Goal: Obtain resource: Download file/media

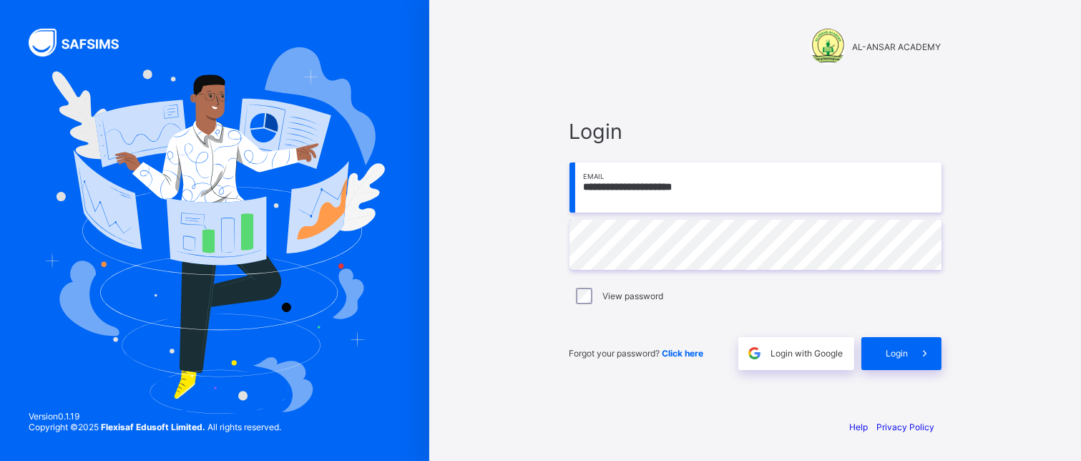
type input "**********"
click at [891, 355] on span "Login" at bounding box center [898, 353] width 22 height 11
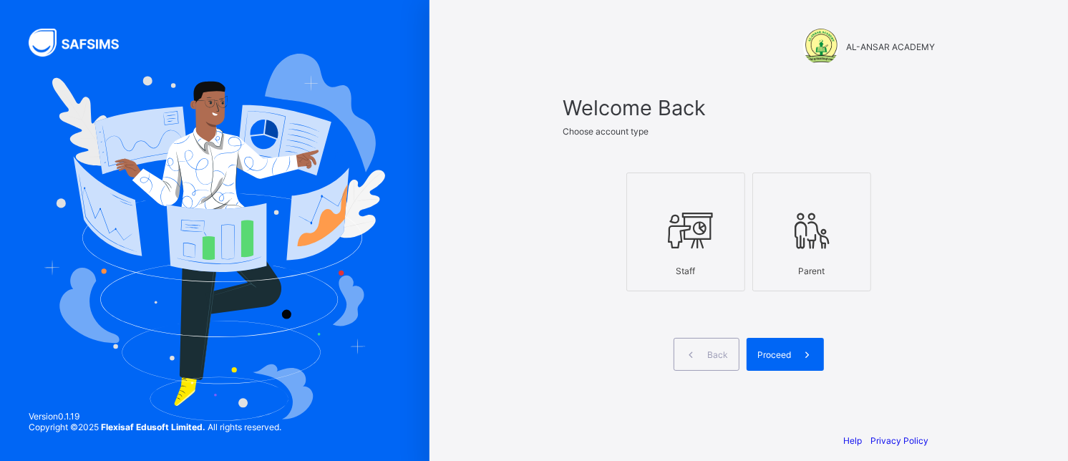
click at [699, 252] on icon at bounding box center [686, 230] width 50 height 43
click at [788, 360] on span "Proceed" at bounding box center [774, 354] width 34 height 11
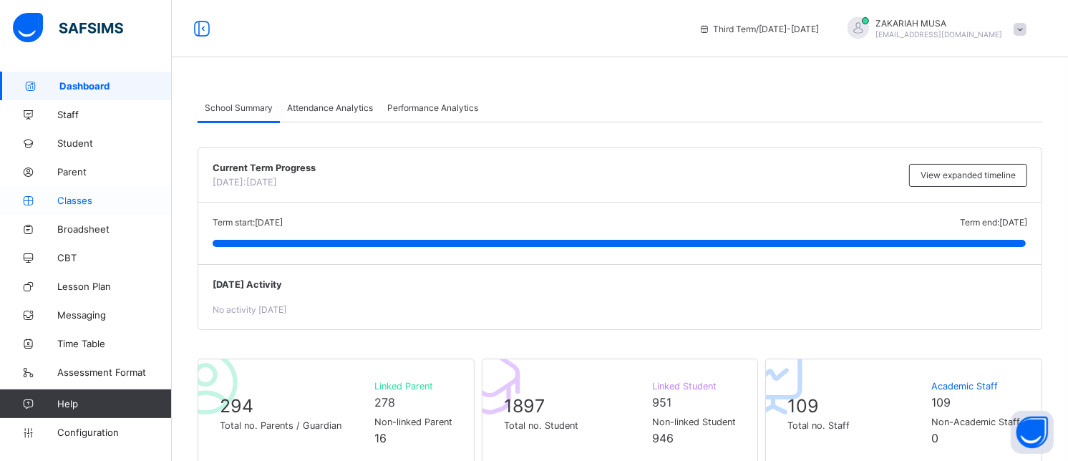
click at [87, 195] on span "Classes" at bounding box center [114, 200] width 114 height 11
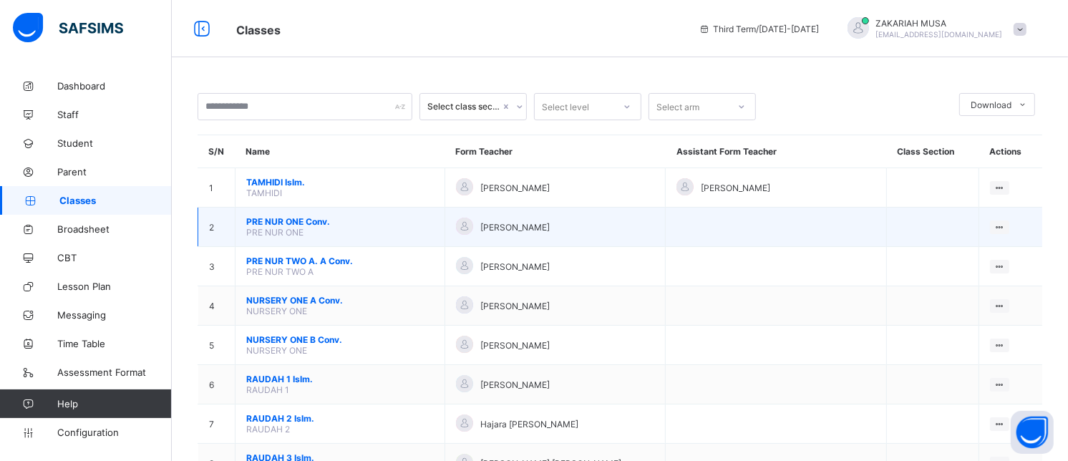
click at [299, 227] on span "PRE NUR ONE Conv." at bounding box center [339, 221] width 187 height 11
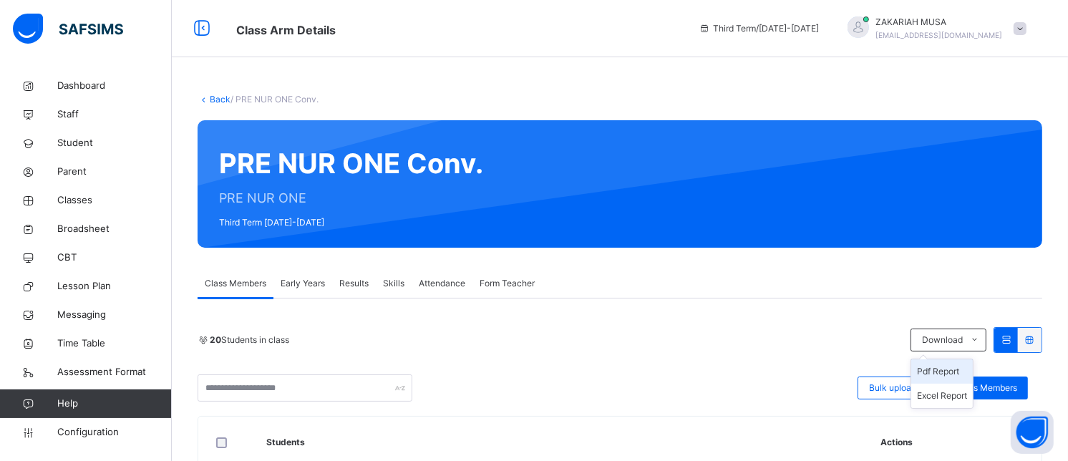
click at [956, 371] on li "Pdf Report" at bounding box center [942, 371] width 62 height 24
drag, startPoint x: 954, startPoint y: 370, endPoint x: 874, endPoint y: 313, distance: 98.5
click at [0, 0] on li "Pdf Report" at bounding box center [0, 0] width 0 height 0
click at [220, 95] on link "Back" at bounding box center [220, 99] width 21 height 11
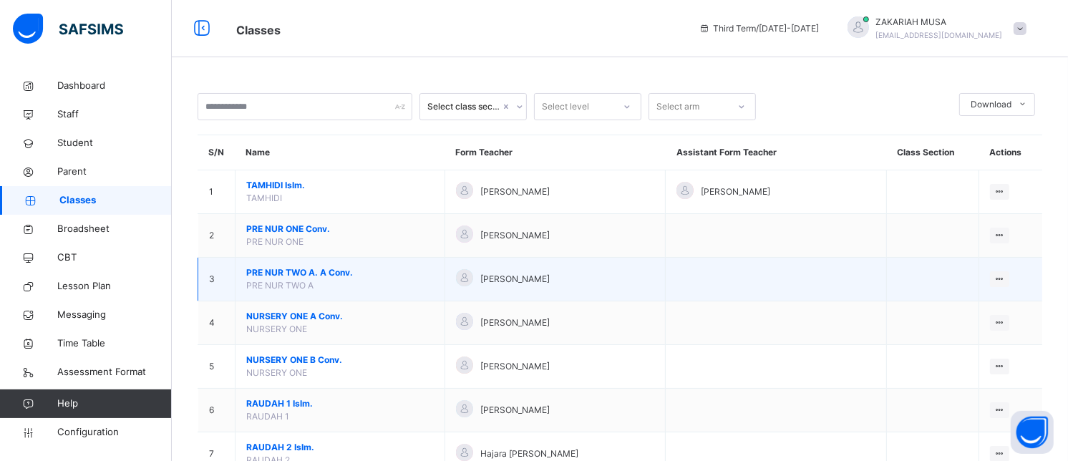
click at [295, 270] on span "PRE NUR TWO A. A Conv." at bounding box center [339, 272] width 187 height 13
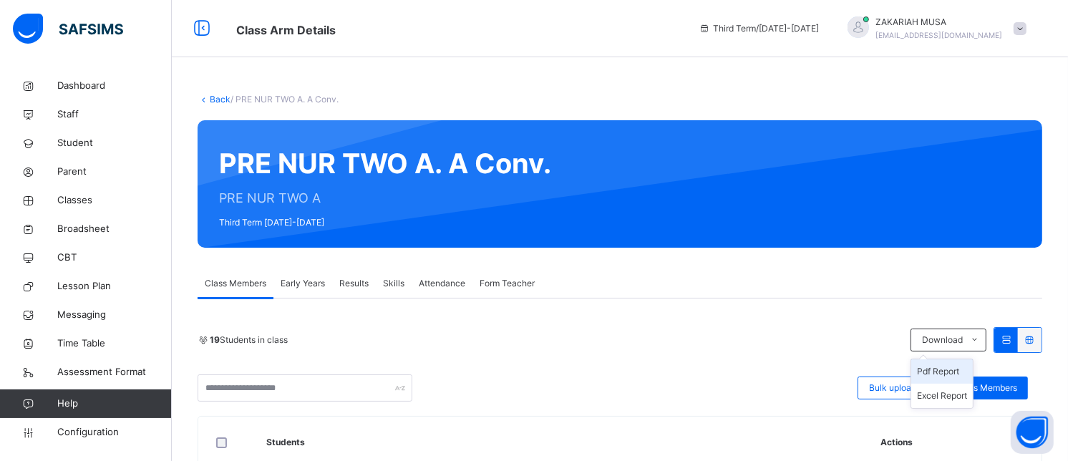
click at [955, 376] on li "Pdf Report" at bounding box center [942, 371] width 62 height 24
click at [215, 102] on link "Back" at bounding box center [220, 99] width 21 height 11
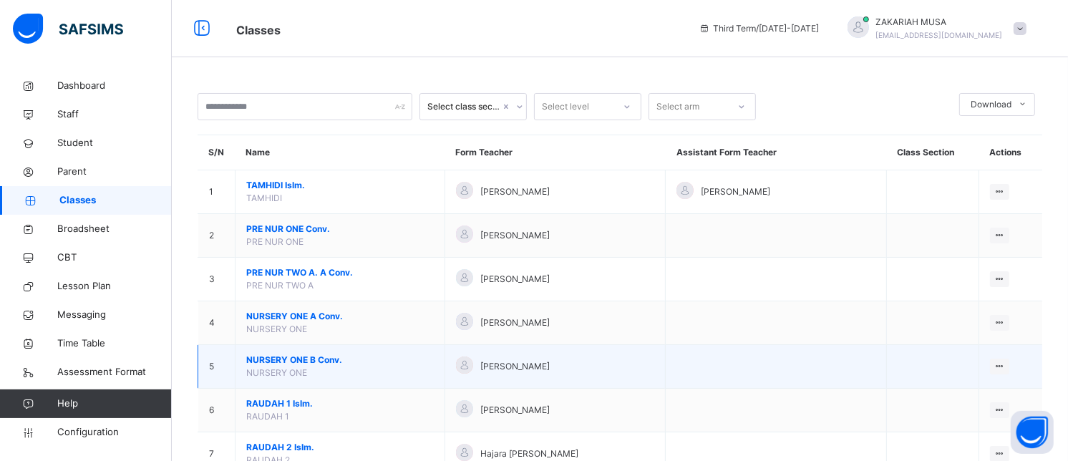
click at [301, 356] on span "NURSERY ONE B Conv." at bounding box center [339, 360] width 187 height 13
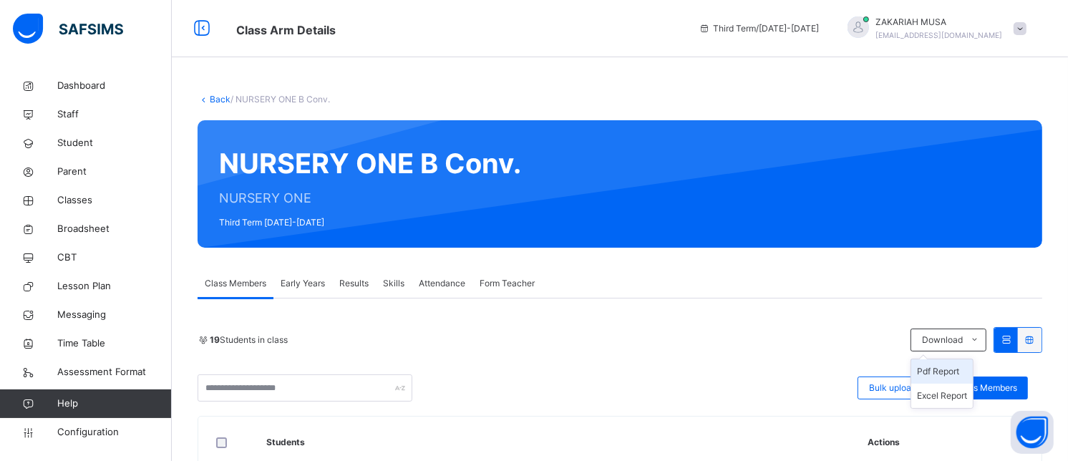
click at [957, 374] on li "Pdf Report" at bounding box center [942, 371] width 62 height 24
click at [216, 97] on link "Back" at bounding box center [220, 99] width 21 height 11
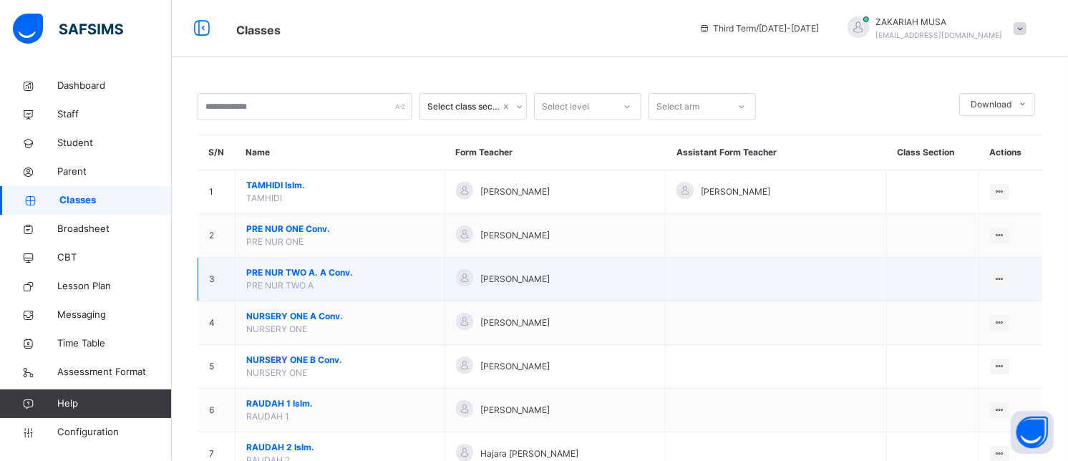
click at [288, 269] on span "PRE NUR TWO A. A Conv." at bounding box center [339, 272] width 187 height 13
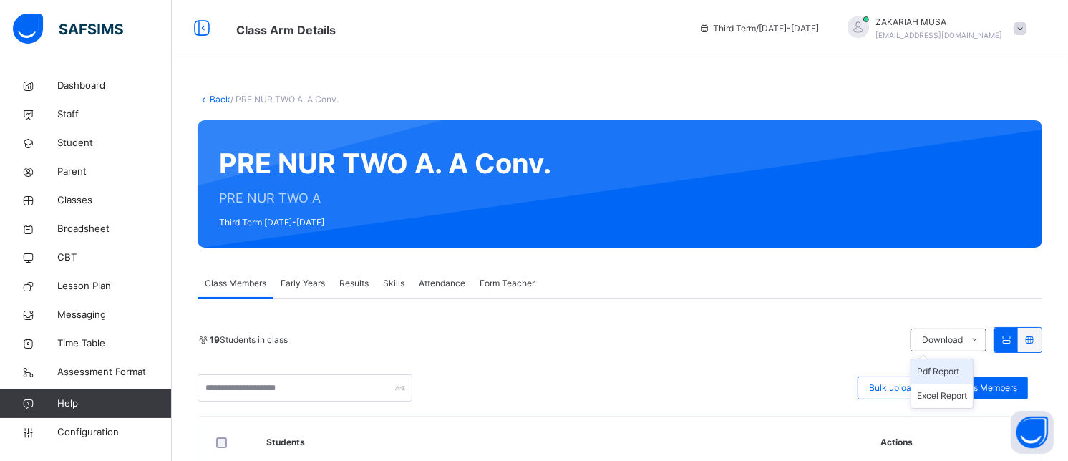
click at [947, 370] on li "Pdf Report" at bounding box center [942, 371] width 62 height 24
click at [216, 100] on link "Back" at bounding box center [220, 99] width 21 height 11
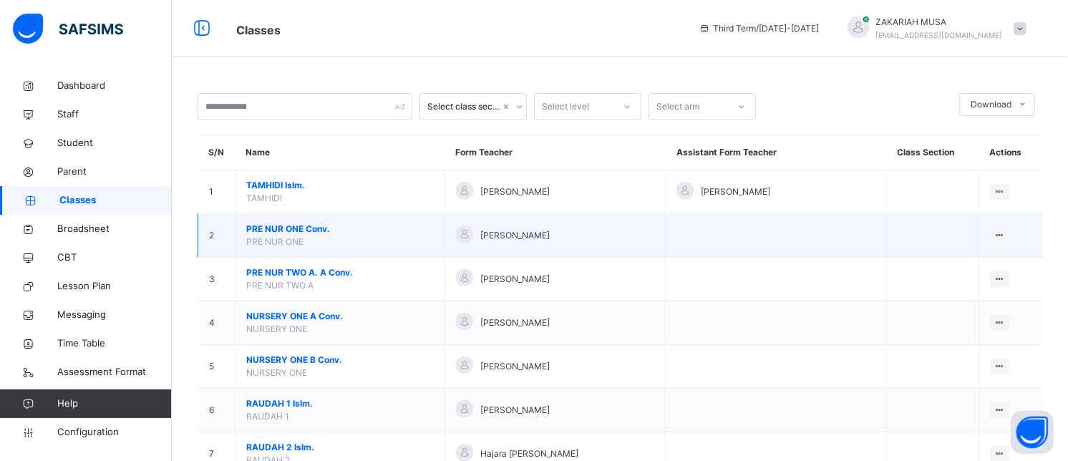
click at [273, 227] on span "PRE NUR ONE Conv." at bounding box center [339, 229] width 187 height 13
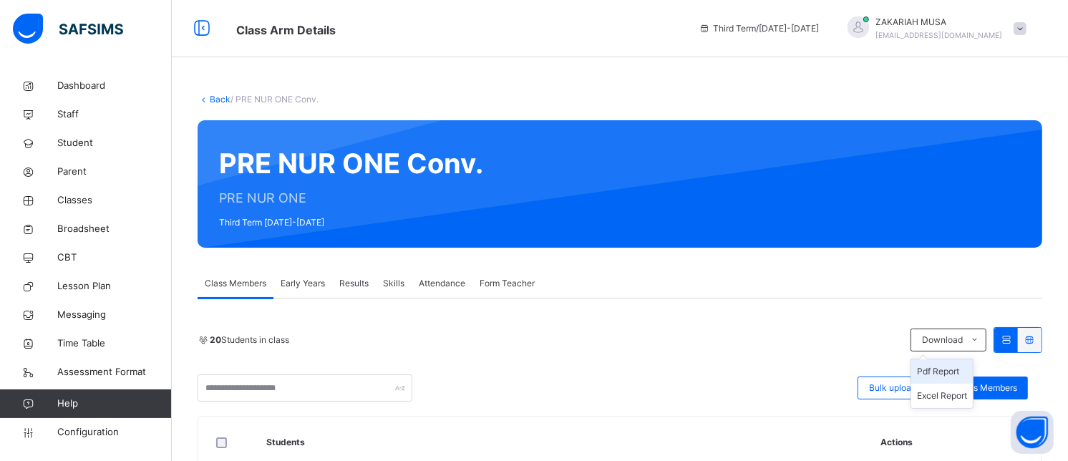
click at [962, 373] on li "Pdf Report" at bounding box center [942, 371] width 62 height 24
click at [216, 98] on link "Back" at bounding box center [220, 99] width 21 height 11
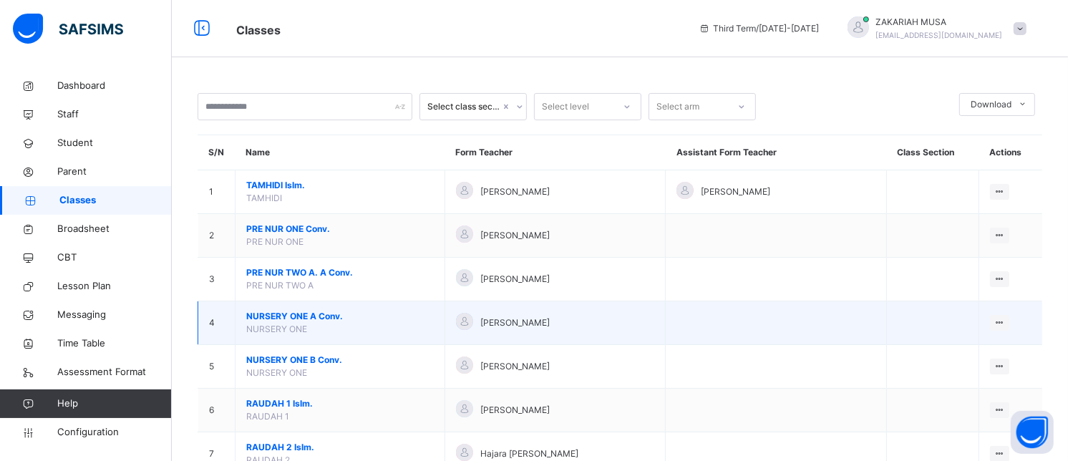
click at [338, 318] on span "NURSERY ONE A Conv." at bounding box center [339, 316] width 187 height 13
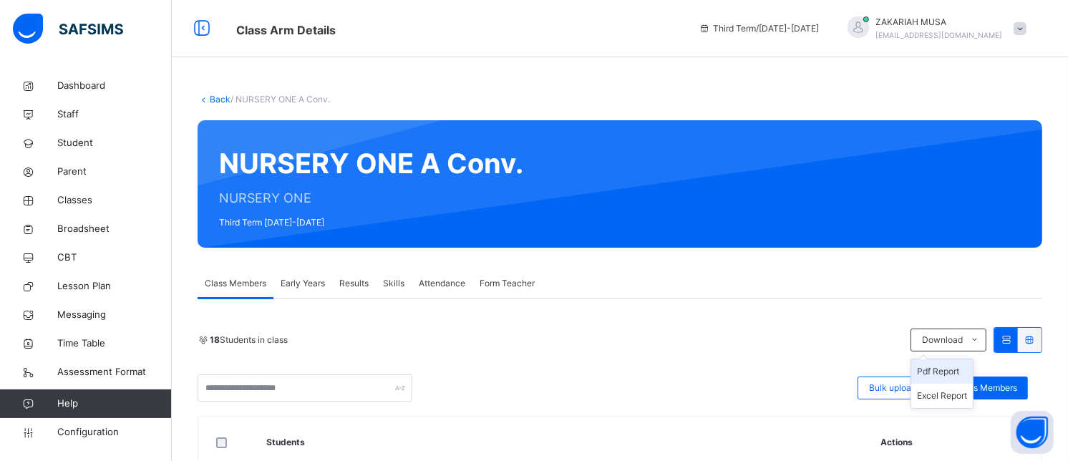
click at [960, 369] on li "Pdf Report" at bounding box center [942, 371] width 62 height 24
click at [220, 98] on link "Back" at bounding box center [220, 99] width 21 height 11
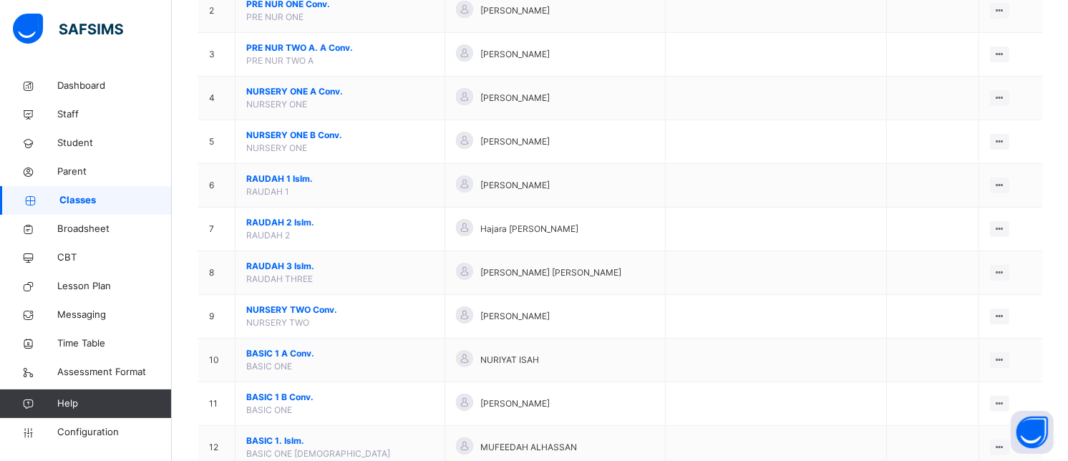
scroll to position [222, 0]
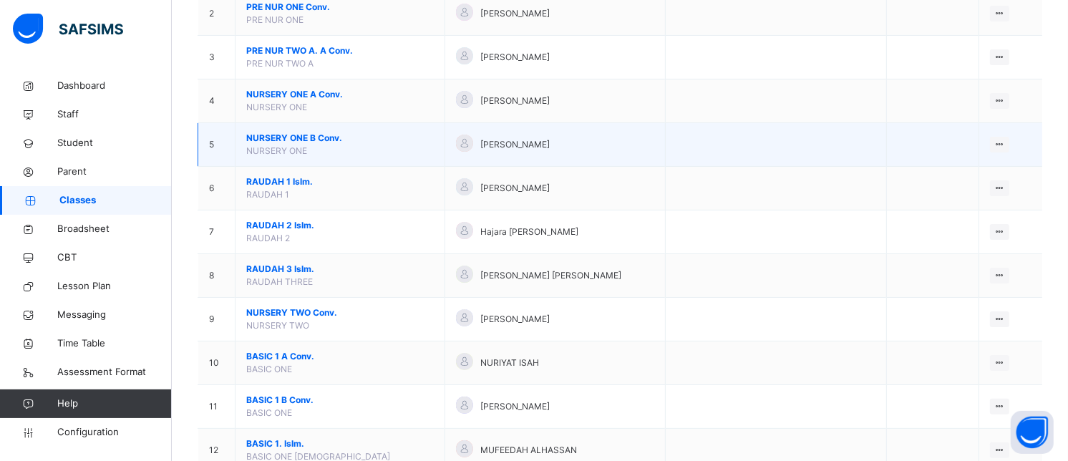
click at [265, 140] on span "NURSERY ONE B Conv." at bounding box center [339, 138] width 187 height 13
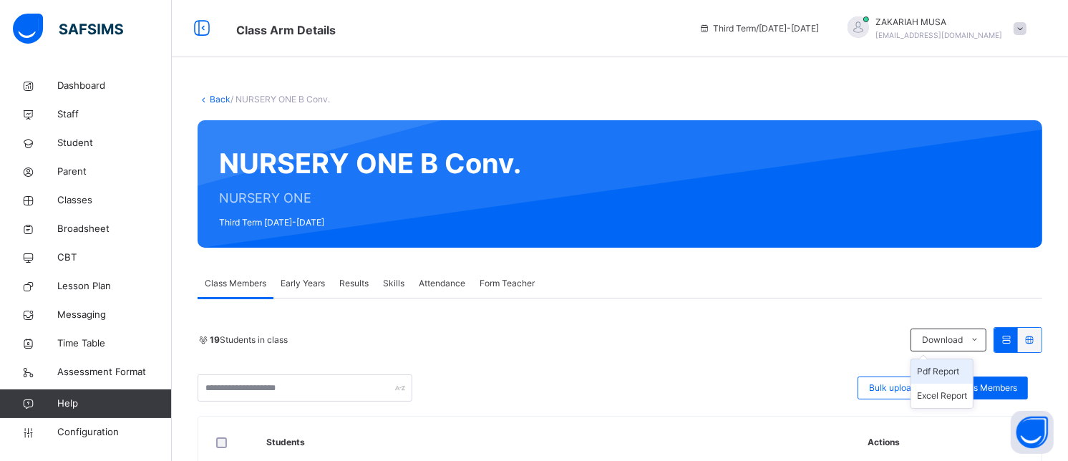
click at [955, 373] on li "Pdf Report" at bounding box center [942, 371] width 62 height 24
click at [223, 102] on link "Back" at bounding box center [220, 99] width 21 height 11
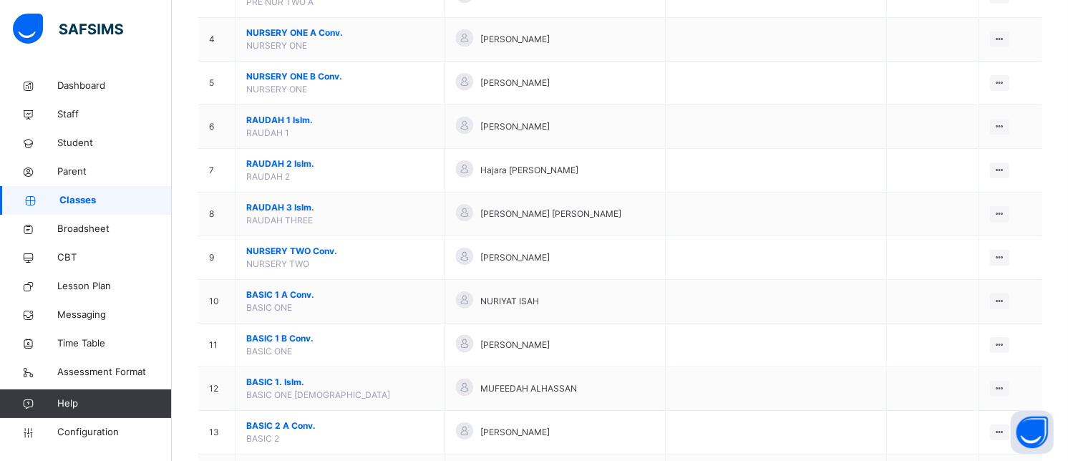
scroll to position [313, 0]
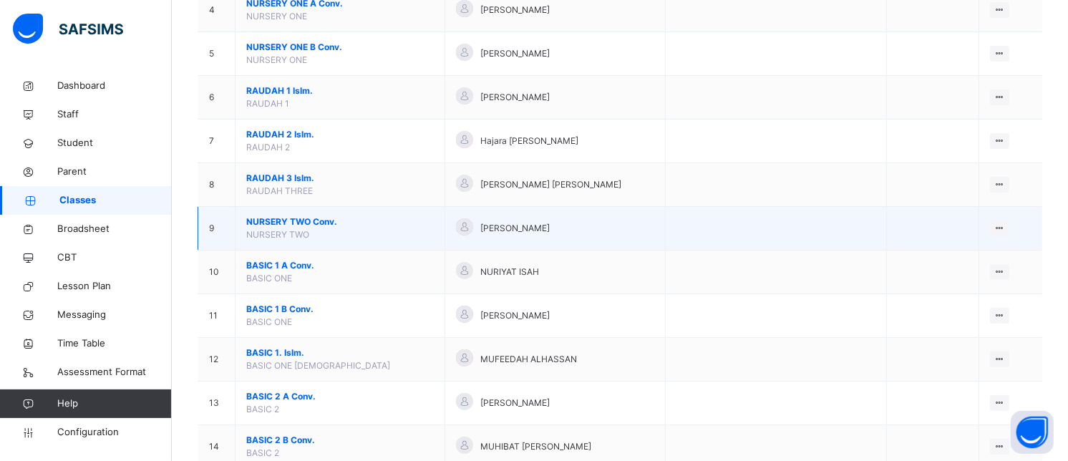
click at [281, 215] on span "NURSERY TWO Conv." at bounding box center [339, 221] width 187 height 13
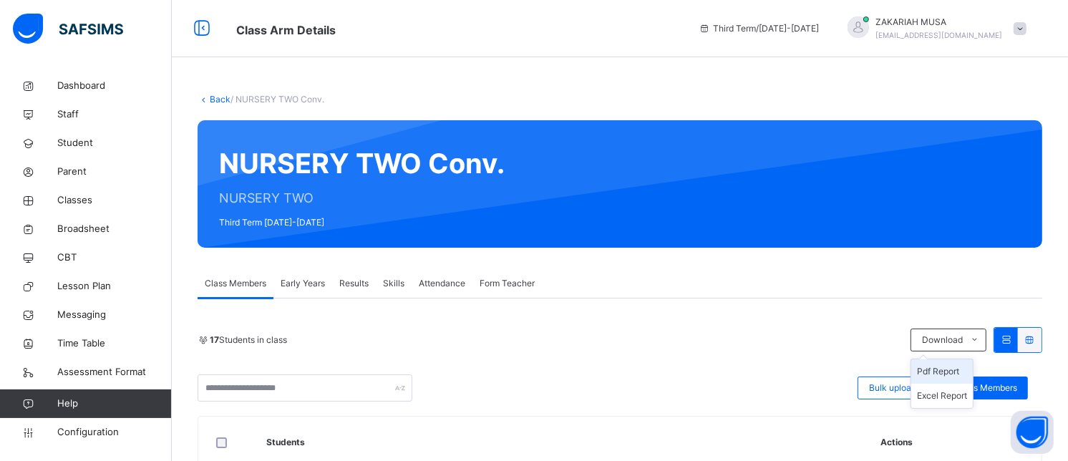
click at [964, 370] on li "Pdf Report" at bounding box center [942, 371] width 62 height 24
click at [964, 375] on li "Pdf Report" at bounding box center [942, 371] width 62 height 24
click at [217, 97] on link "Back" at bounding box center [220, 99] width 21 height 11
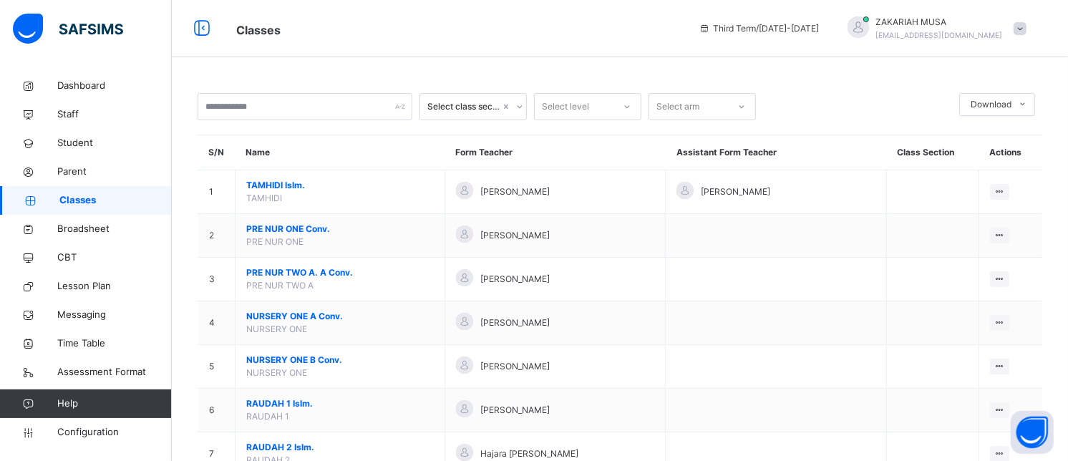
scroll to position [1318, 0]
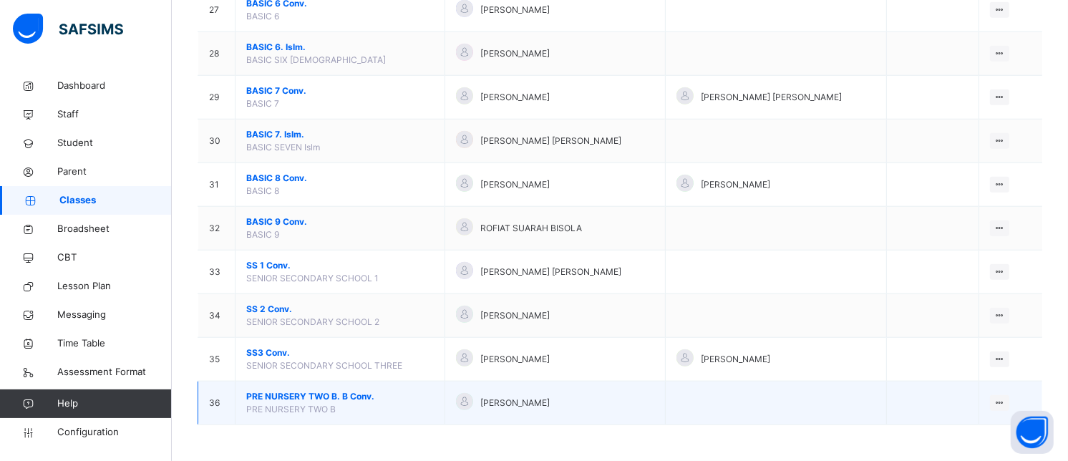
click at [324, 394] on span "PRE NURSERY TWO B. B Conv." at bounding box center [339, 396] width 187 height 13
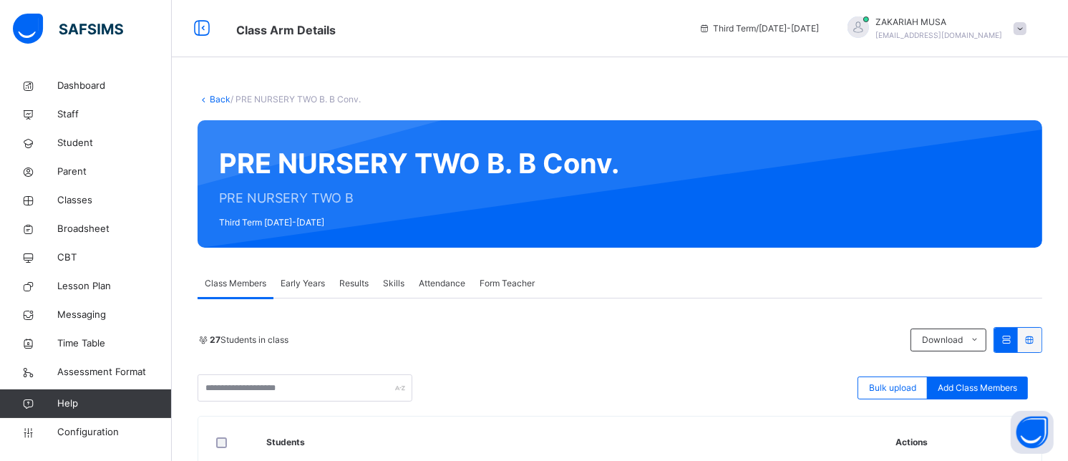
scroll to position [426, 0]
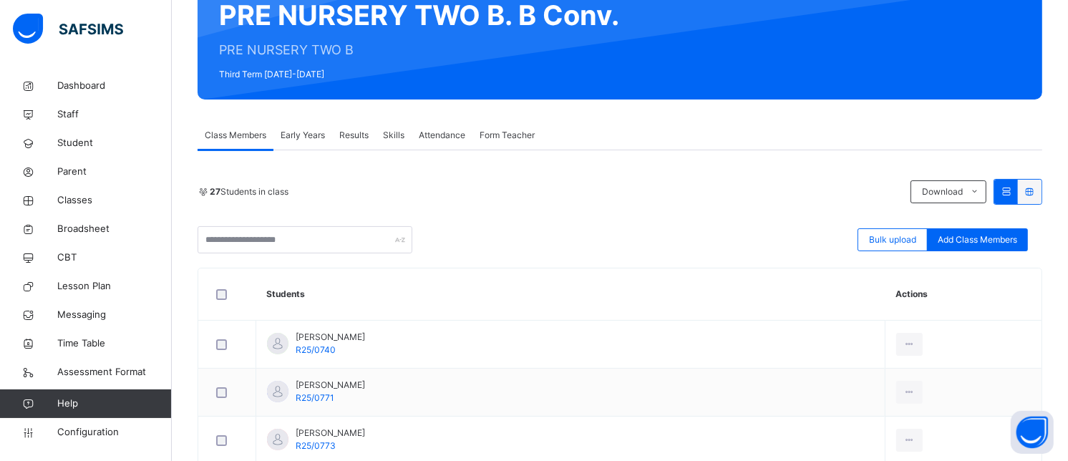
scroll to position [0, 0]
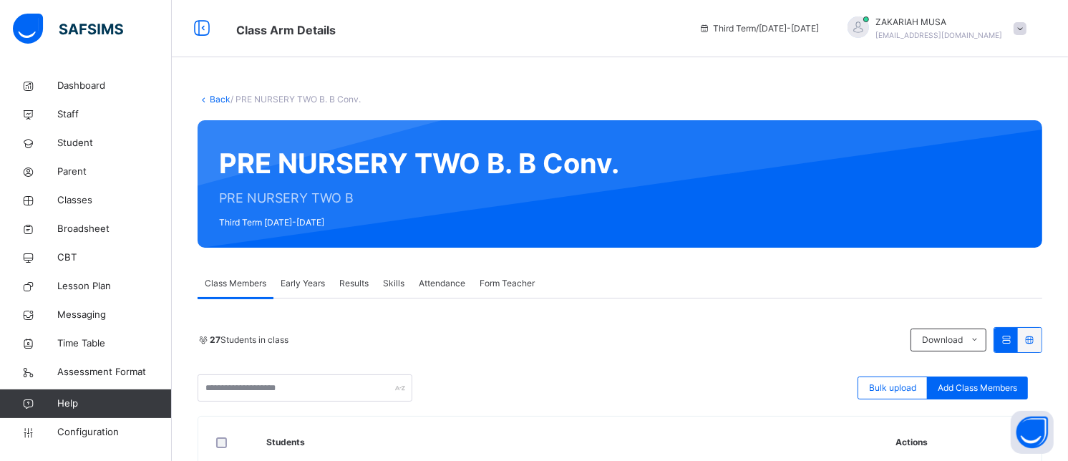
click at [216, 97] on link "Back" at bounding box center [220, 99] width 21 height 11
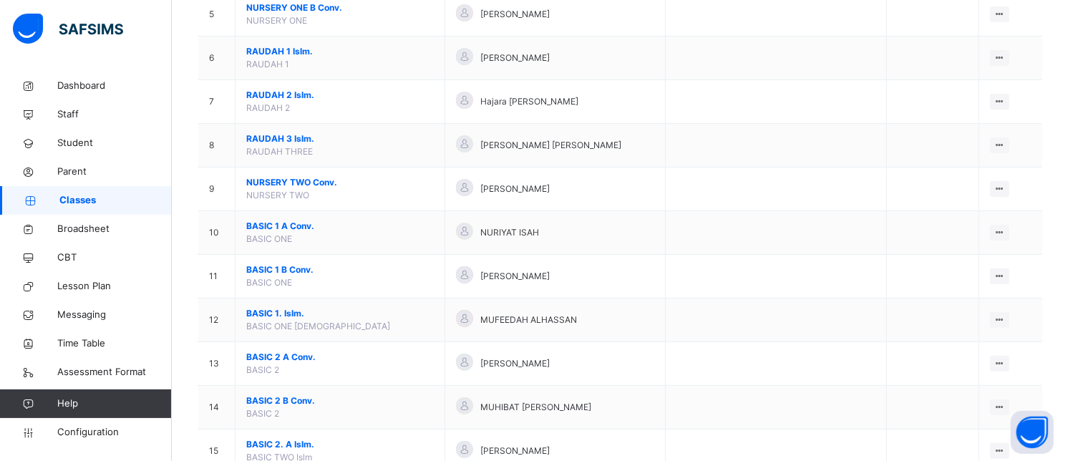
scroll to position [366, 0]
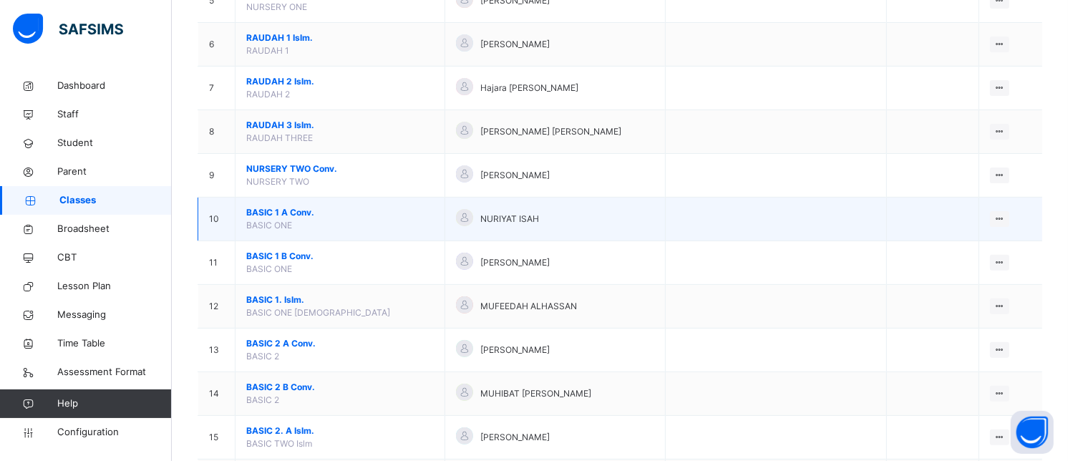
click at [289, 210] on span "BASIC 1 A Conv." at bounding box center [339, 212] width 187 height 13
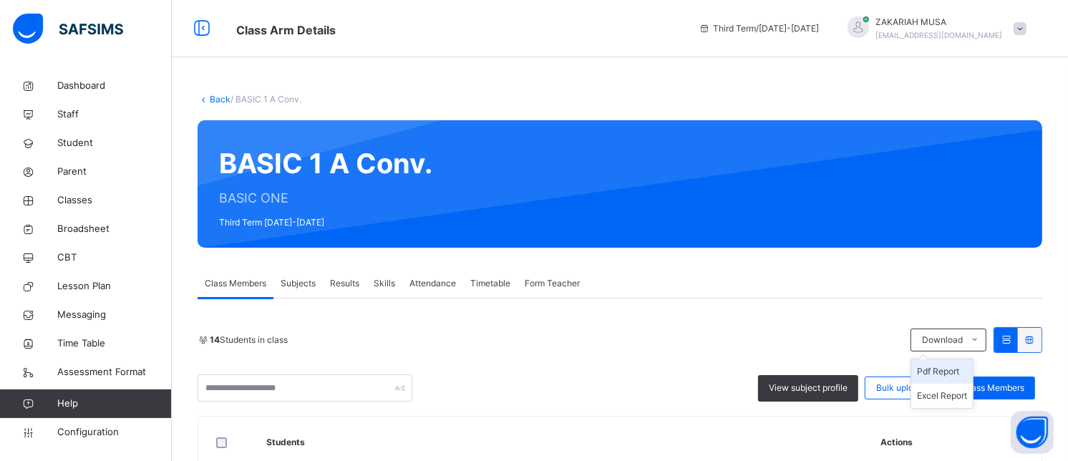
click at [952, 359] on li "Pdf Report" at bounding box center [942, 371] width 62 height 24
click at [212, 99] on link "Back" at bounding box center [220, 99] width 21 height 11
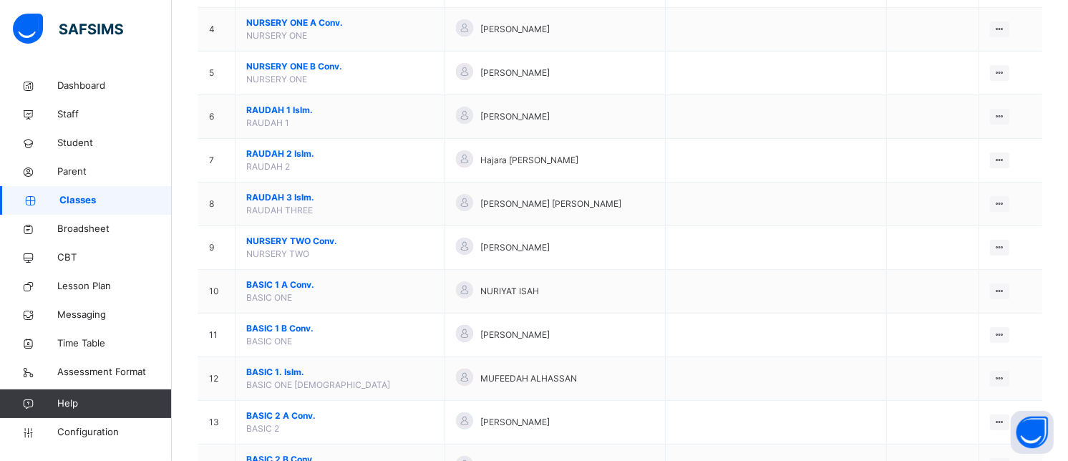
scroll to position [306, 0]
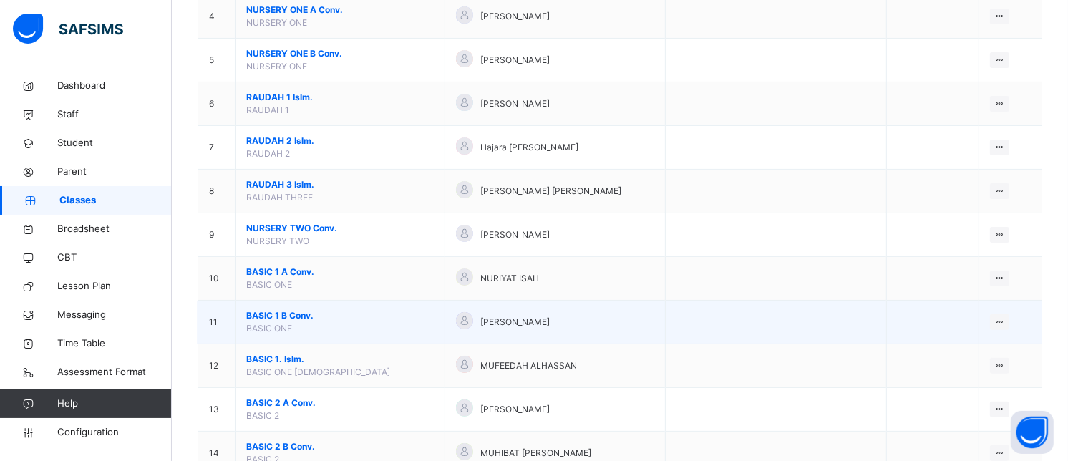
click at [273, 313] on span "BASIC 1 B Conv." at bounding box center [339, 315] width 187 height 13
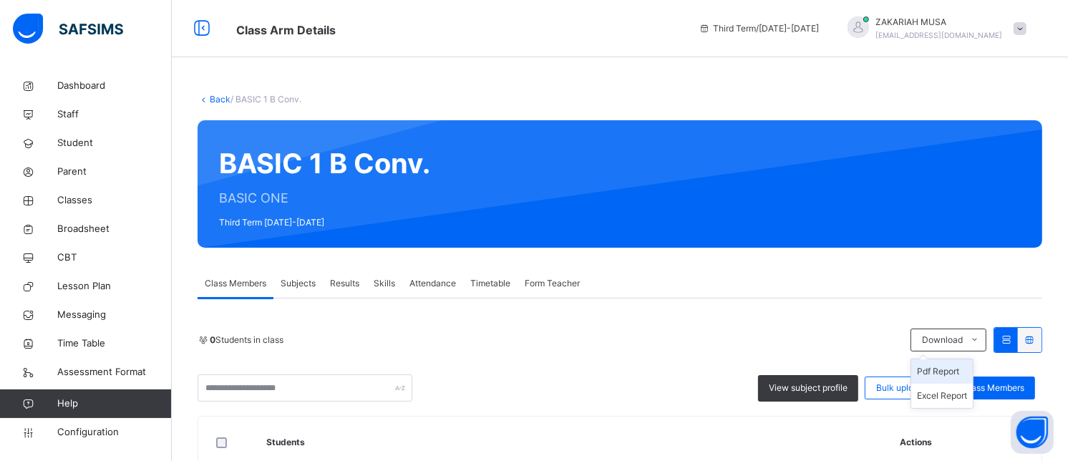
click at [955, 373] on li "Pdf Report" at bounding box center [942, 371] width 62 height 24
click at [212, 94] on link "Back" at bounding box center [220, 99] width 21 height 11
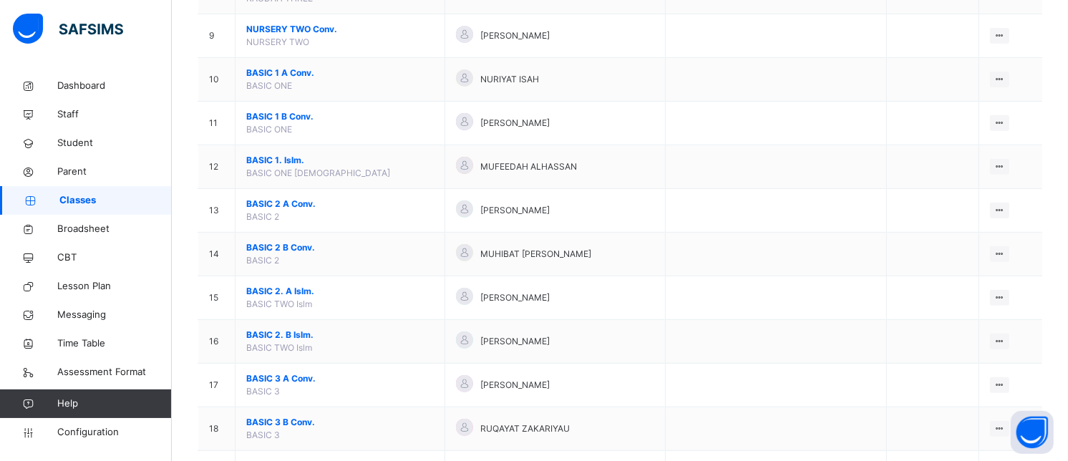
scroll to position [509, 0]
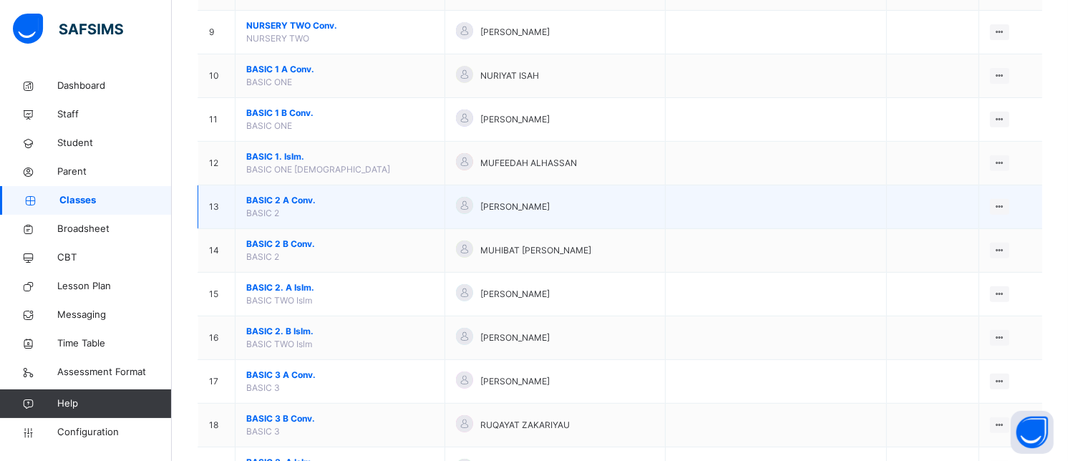
click at [299, 200] on span "BASIC 2 A Conv." at bounding box center [339, 200] width 187 height 13
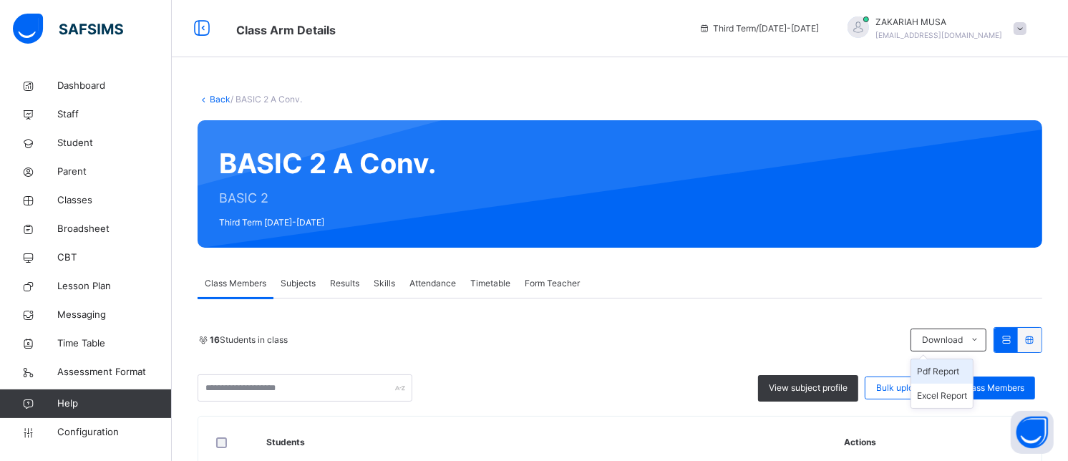
click at [955, 370] on li "Pdf Report" at bounding box center [942, 371] width 62 height 24
click at [223, 98] on link "Back" at bounding box center [220, 99] width 21 height 11
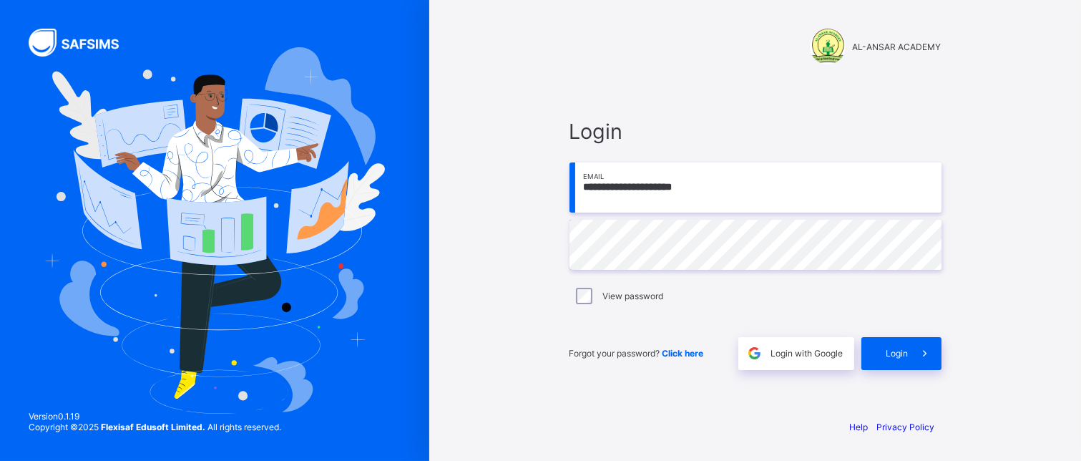
click at [619, 192] on input "**********" at bounding box center [756, 187] width 372 height 50
type input "**********"
click at [892, 348] on div "Login" at bounding box center [902, 353] width 80 height 33
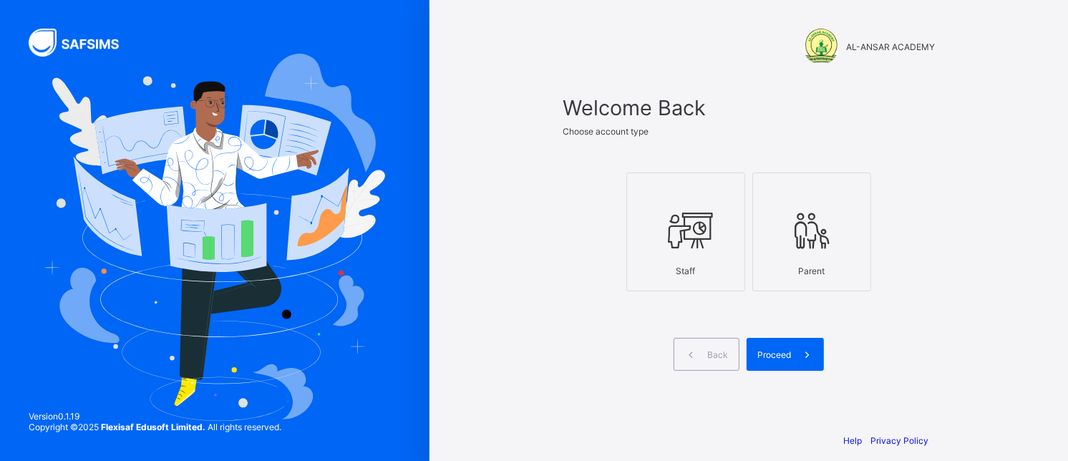
click at [702, 248] on icon at bounding box center [686, 230] width 50 height 43
click at [789, 360] on span "Proceed" at bounding box center [774, 354] width 34 height 11
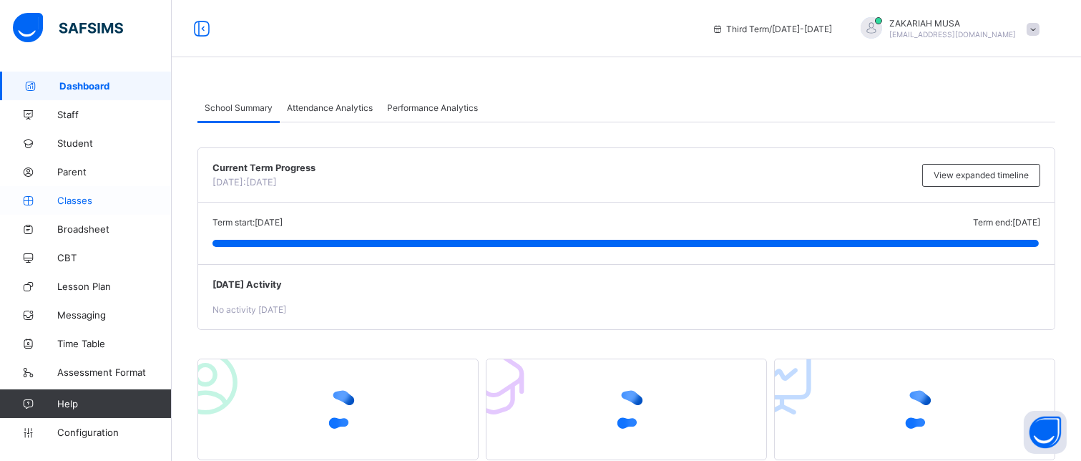
click at [84, 195] on span "Classes" at bounding box center [114, 200] width 114 height 11
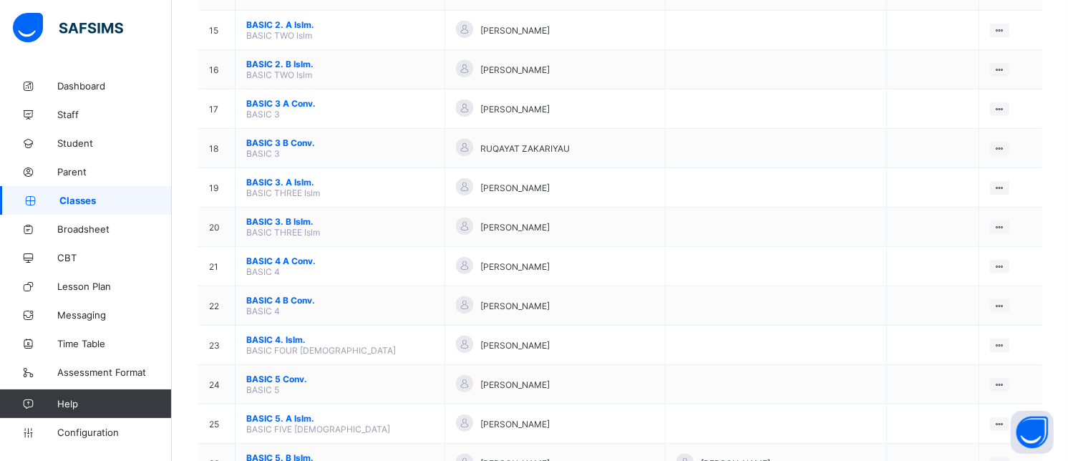
scroll to position [704, 0]
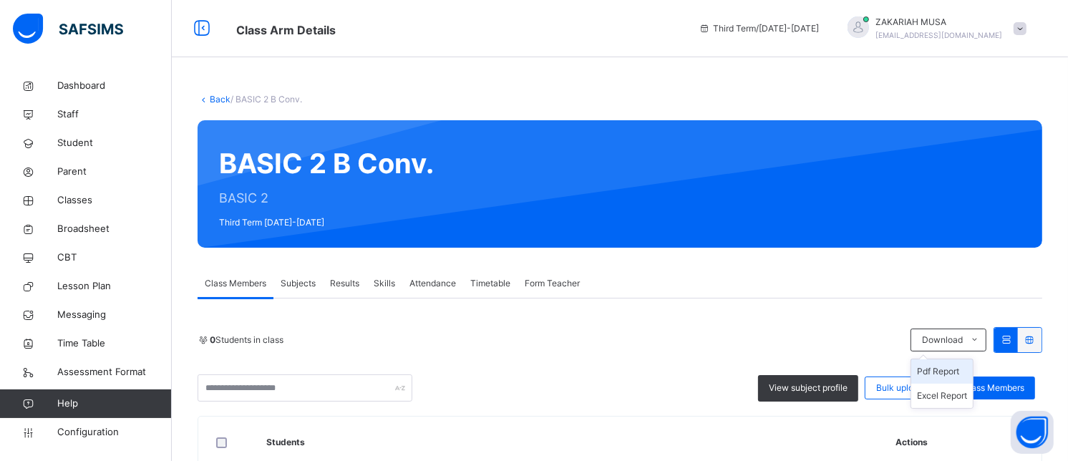
click at [954, 374] on li "Pdf Report" at bounding box center [942, 371] width 62 height 24
click at [212, 100] on link "Back" at bounding box center [220, 99] width 21 height 11
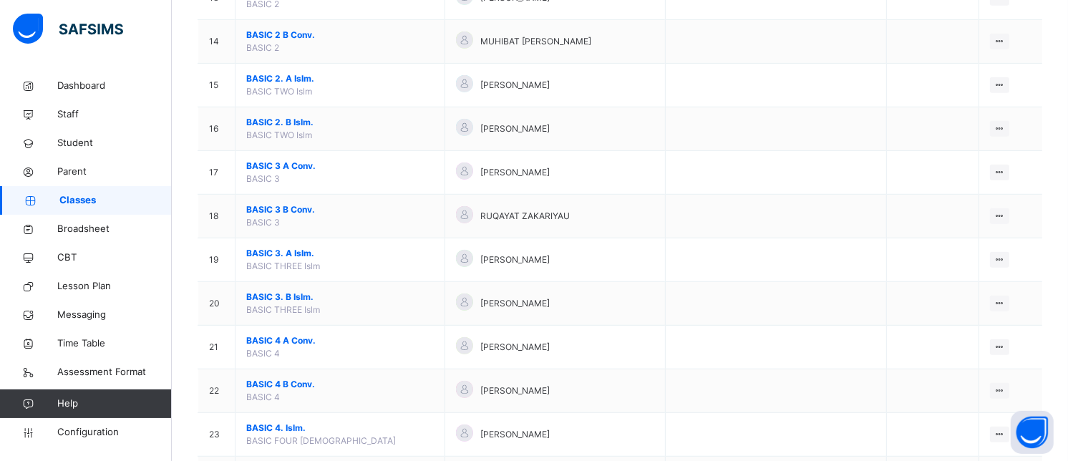
scroll to position [721, 0]
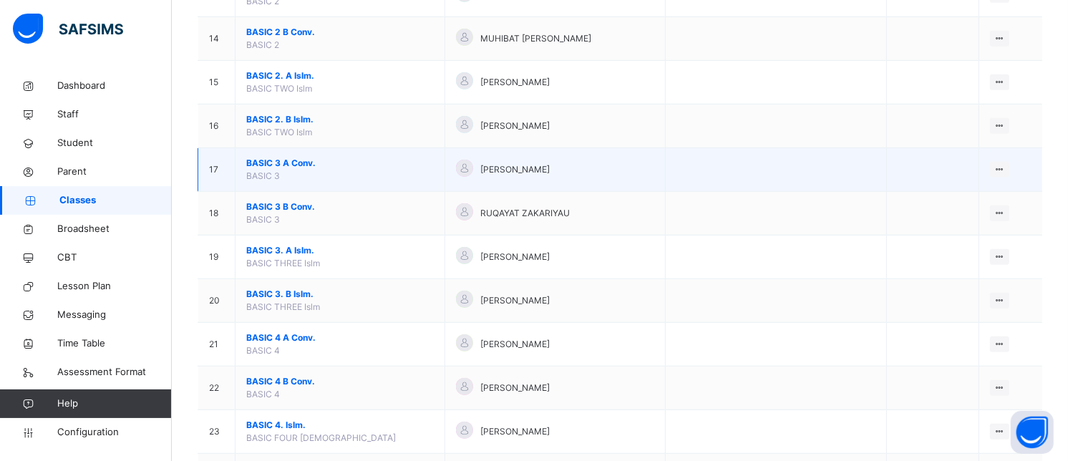
click at [291, 160] on span "BASIC 3 A Conv." at bounding box center [339, 163] width 187 height 13
